Goal: Information Seeking & Learning: Learn about a topic

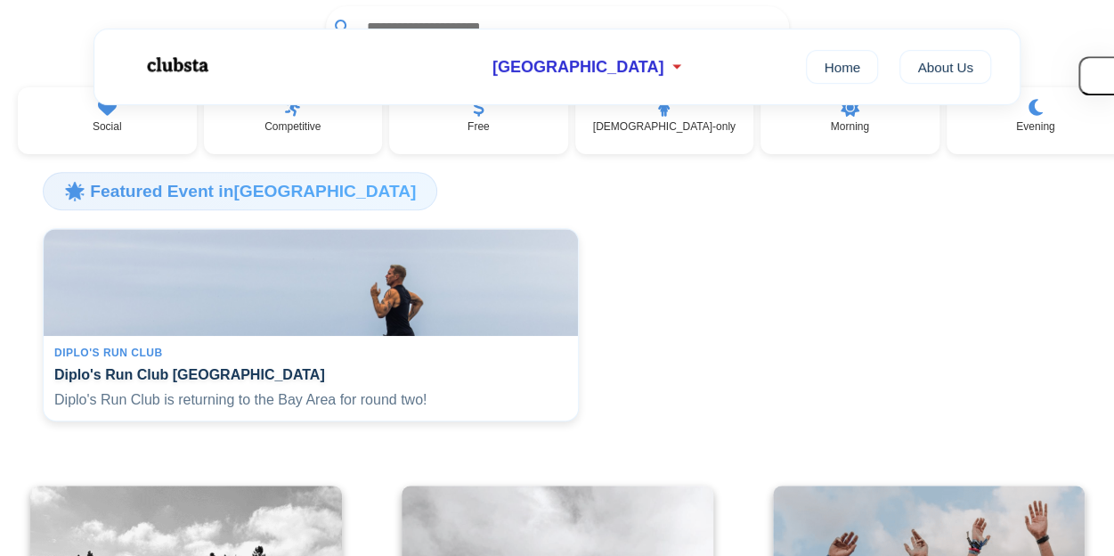
scroll to position [281, 0]
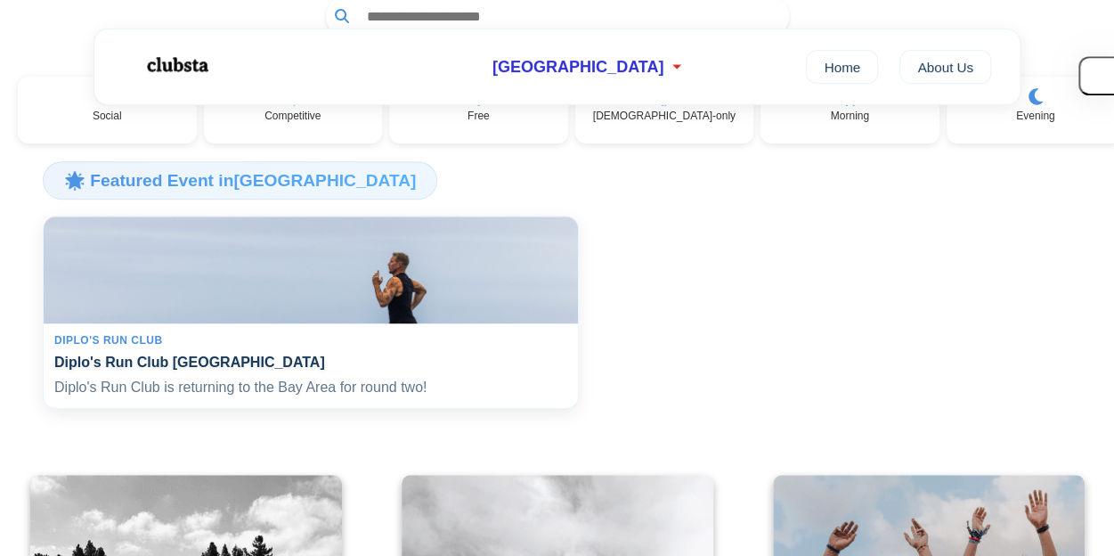
click at [469, 371] on h4 "Diplo's Run Club [GEOGRAPHIC_DATA]" at bounding box center [310, 362] width 513 height 17
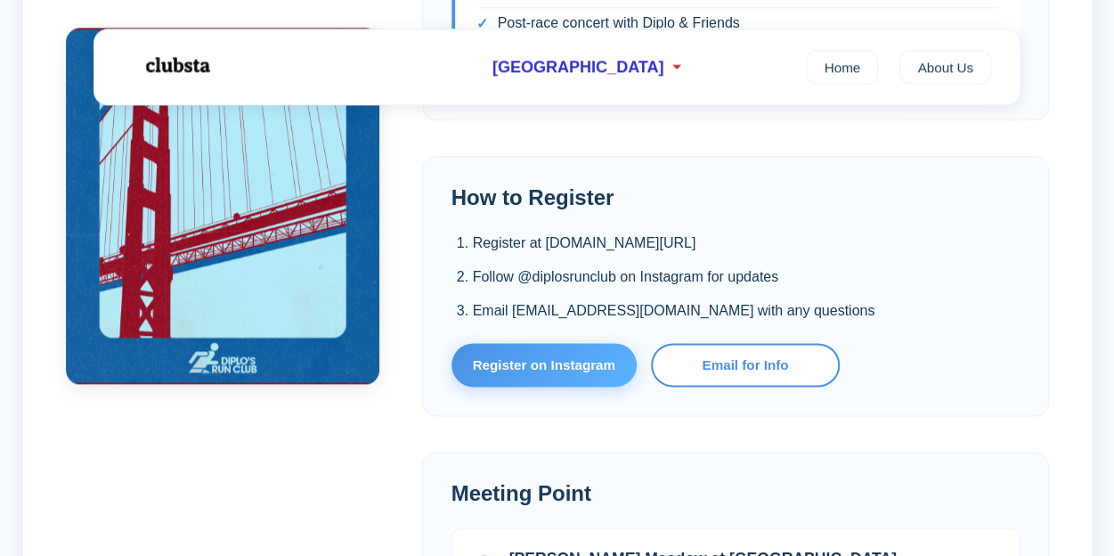
scroll to position [1055, 0]
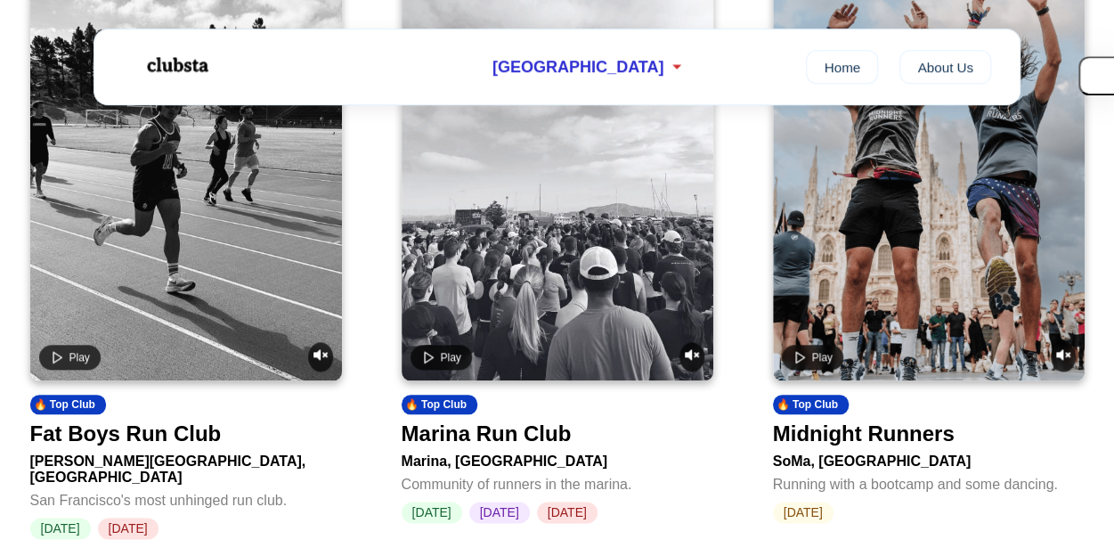
scroll to position [799, 0]
click at [447, 361] on span "Play" at bounding box center [451, 355] width 20 height 12
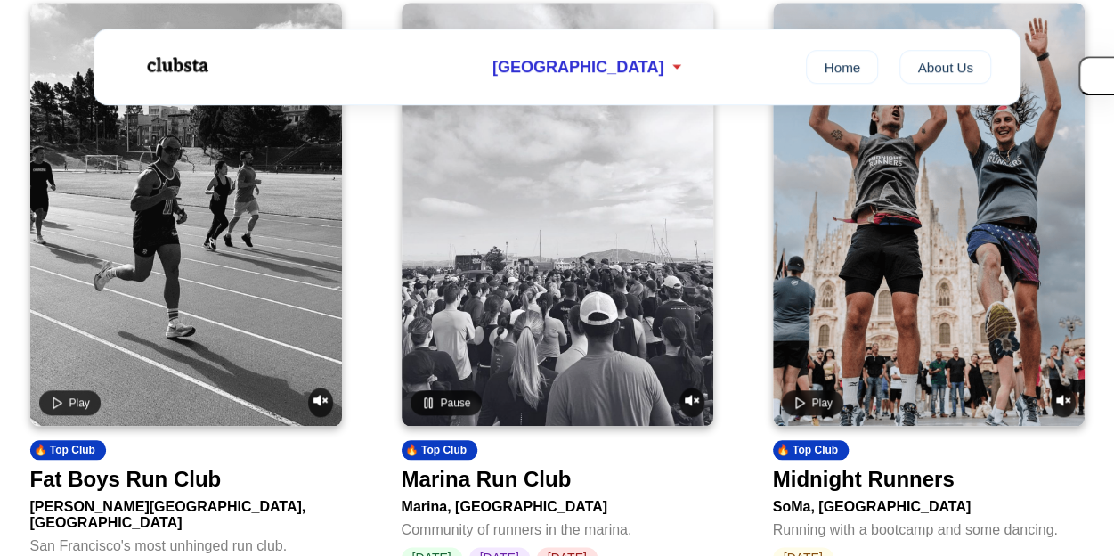
scroll to position [754, 0]
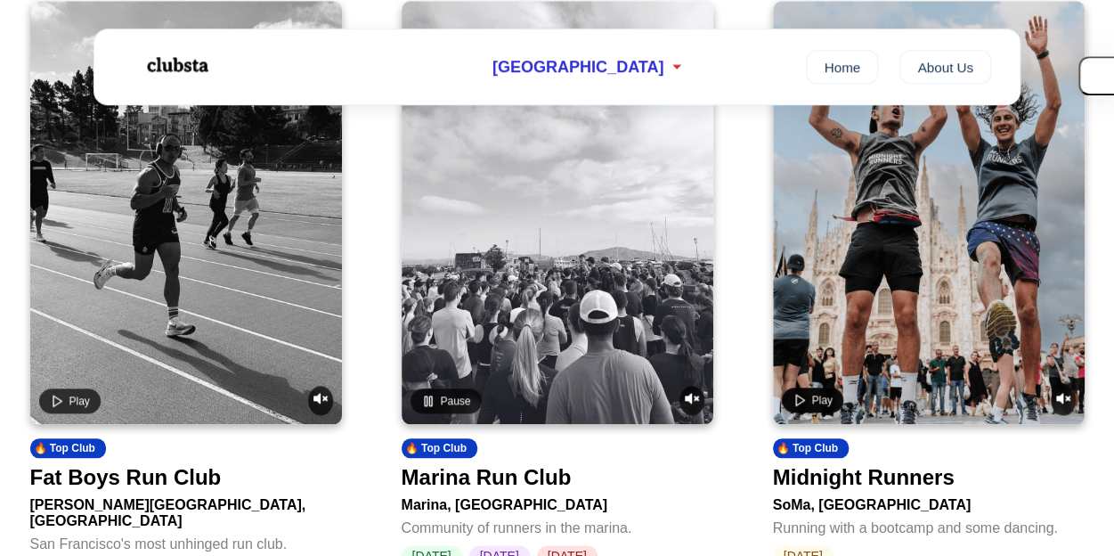
click at [819, 406] on span "Play" at bounding box center [822, 400] width 20 height 12
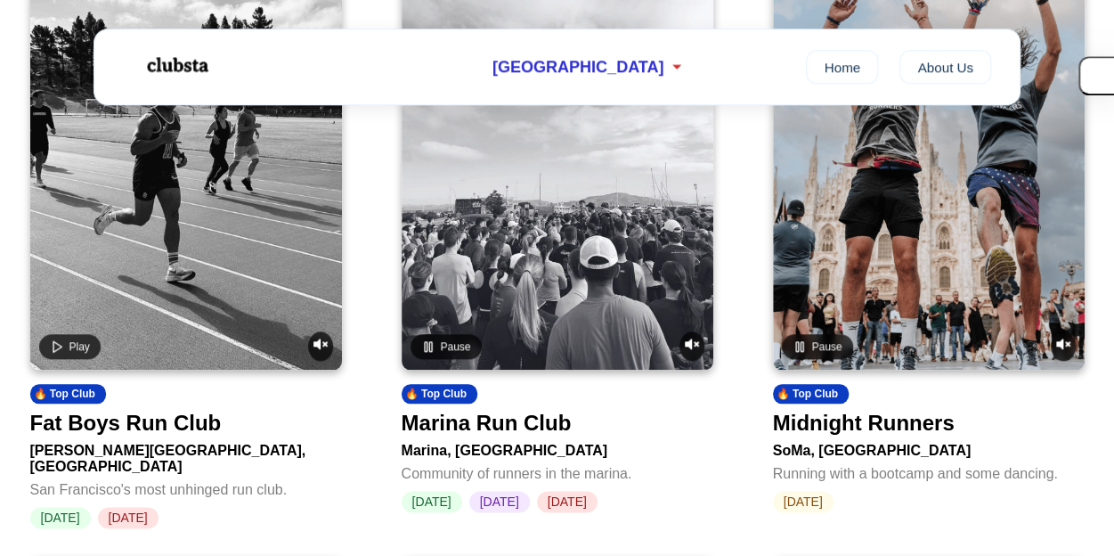
scroll to position [811, 0]
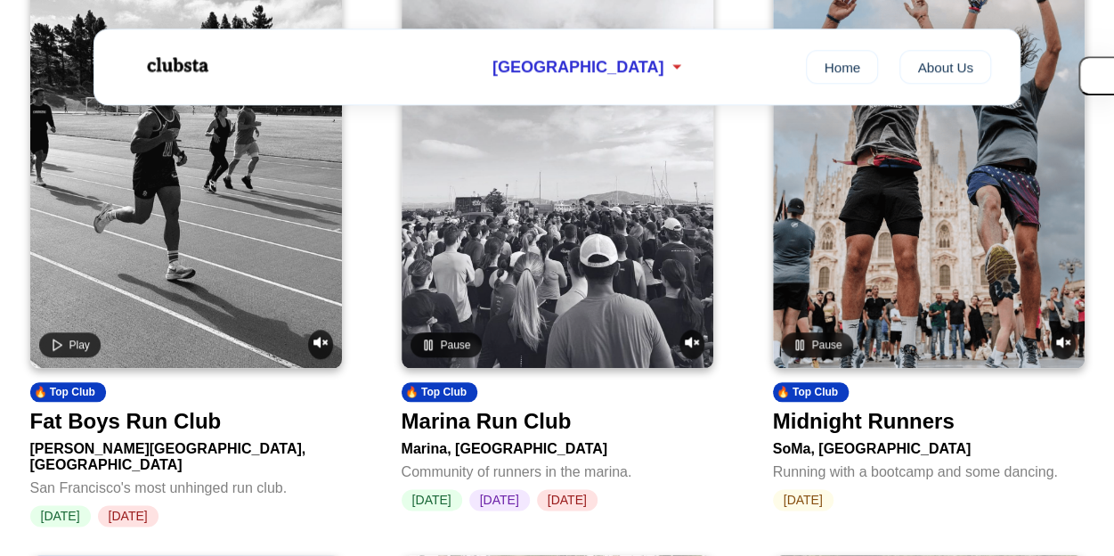
click at [786, 428] on div "Midnight Runners" at bounding box center [864, 421] width 182 height 25
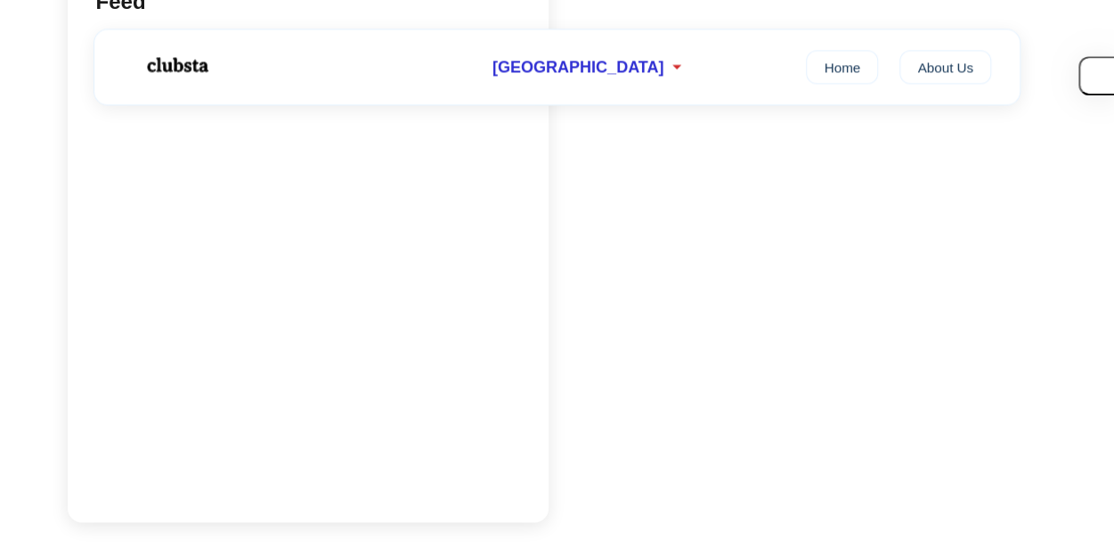
scroll to position [1310, 0]
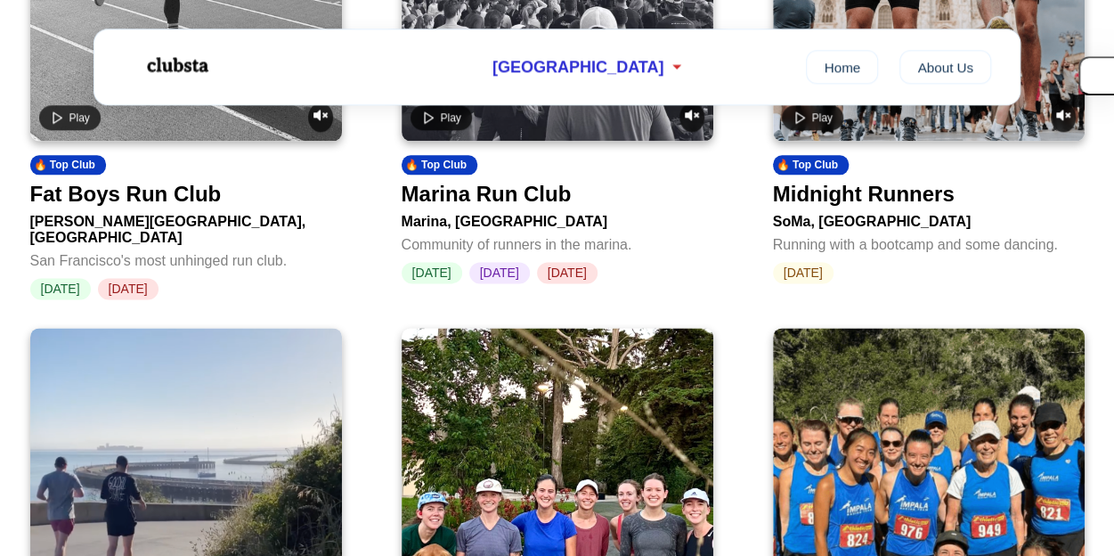
scroll to position [1039, 0]
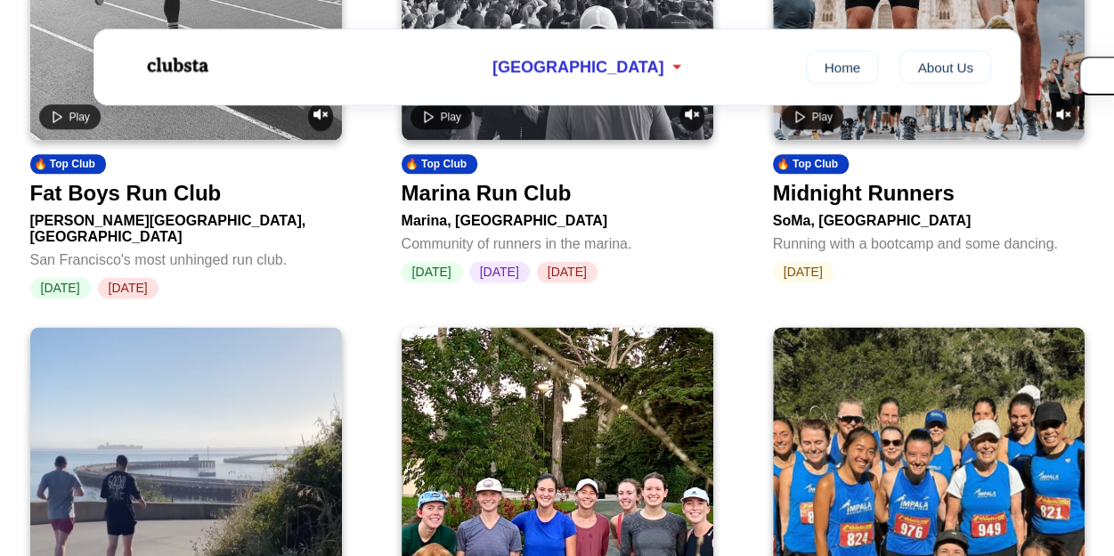
click at [501, 206] on div "Marina Run Club" at bounding box center [487, 193] width 170 height 25
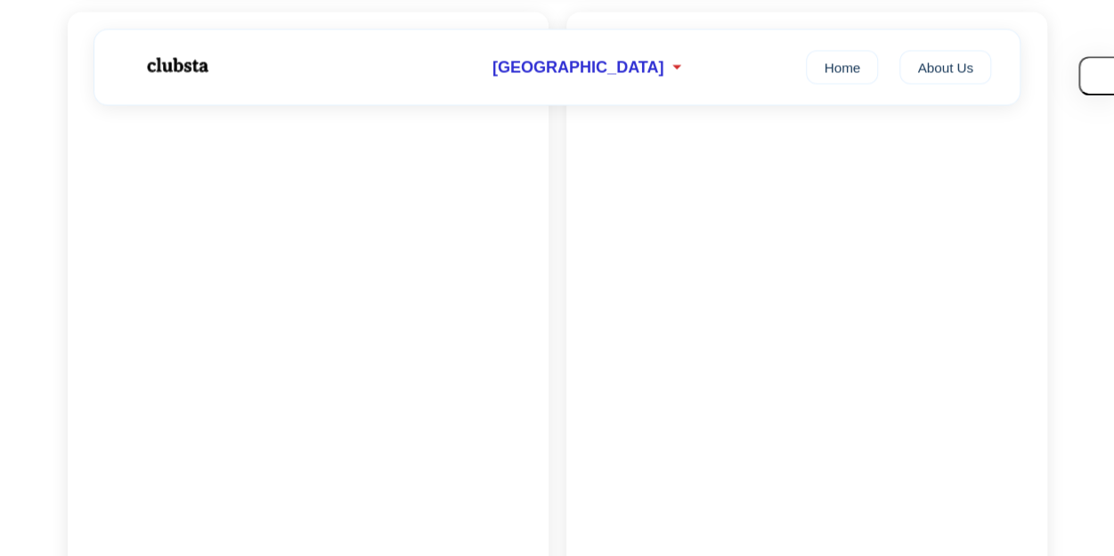
scroll to position [1530, 0]
